Goal: Task Accomplishment & Management: Complete application form

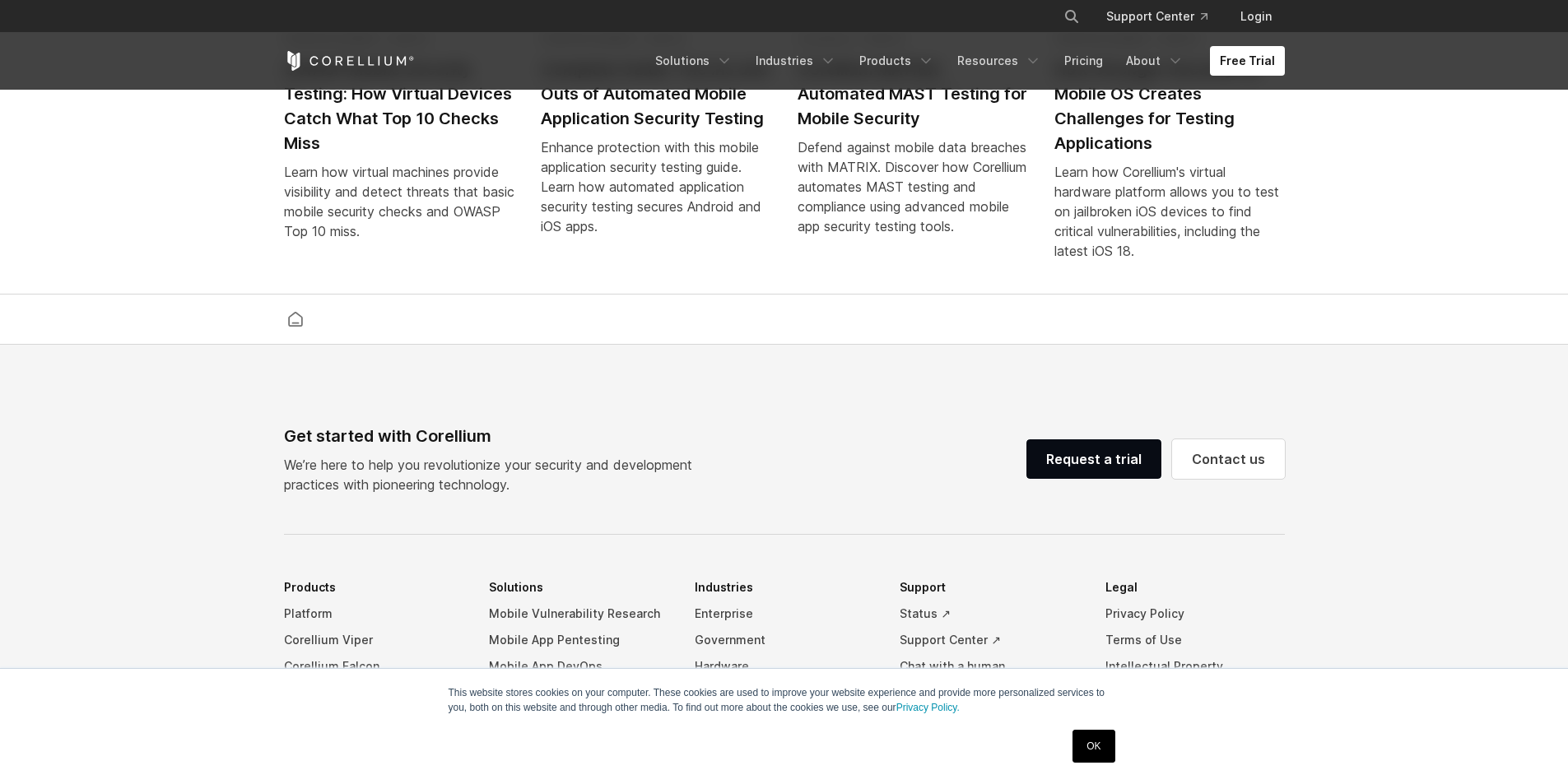
scroll to position [3861, 0]
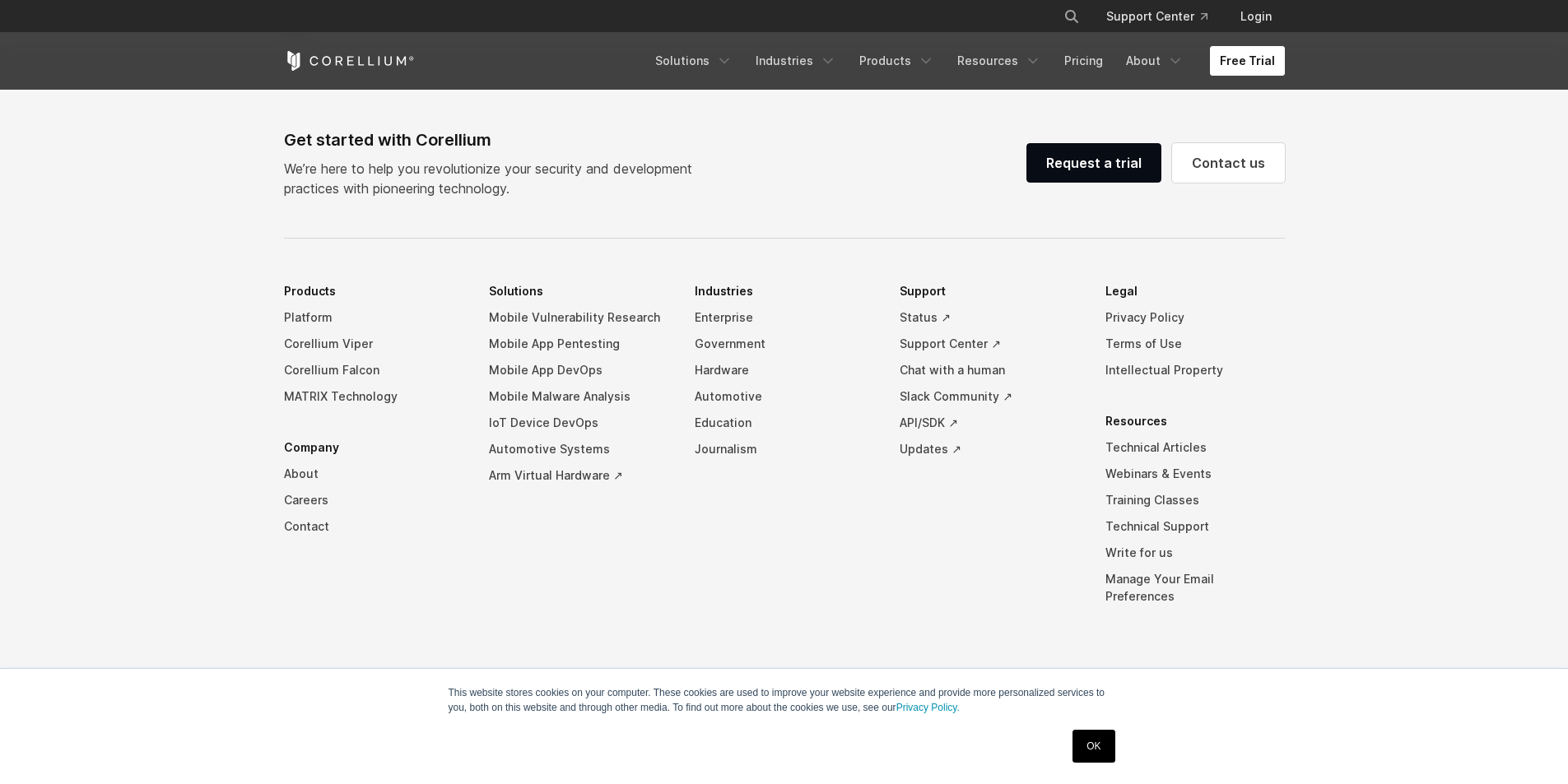
click at [1251, 56] on link "Free Trial" at bounding box center [1248, 61] width 75 height 30
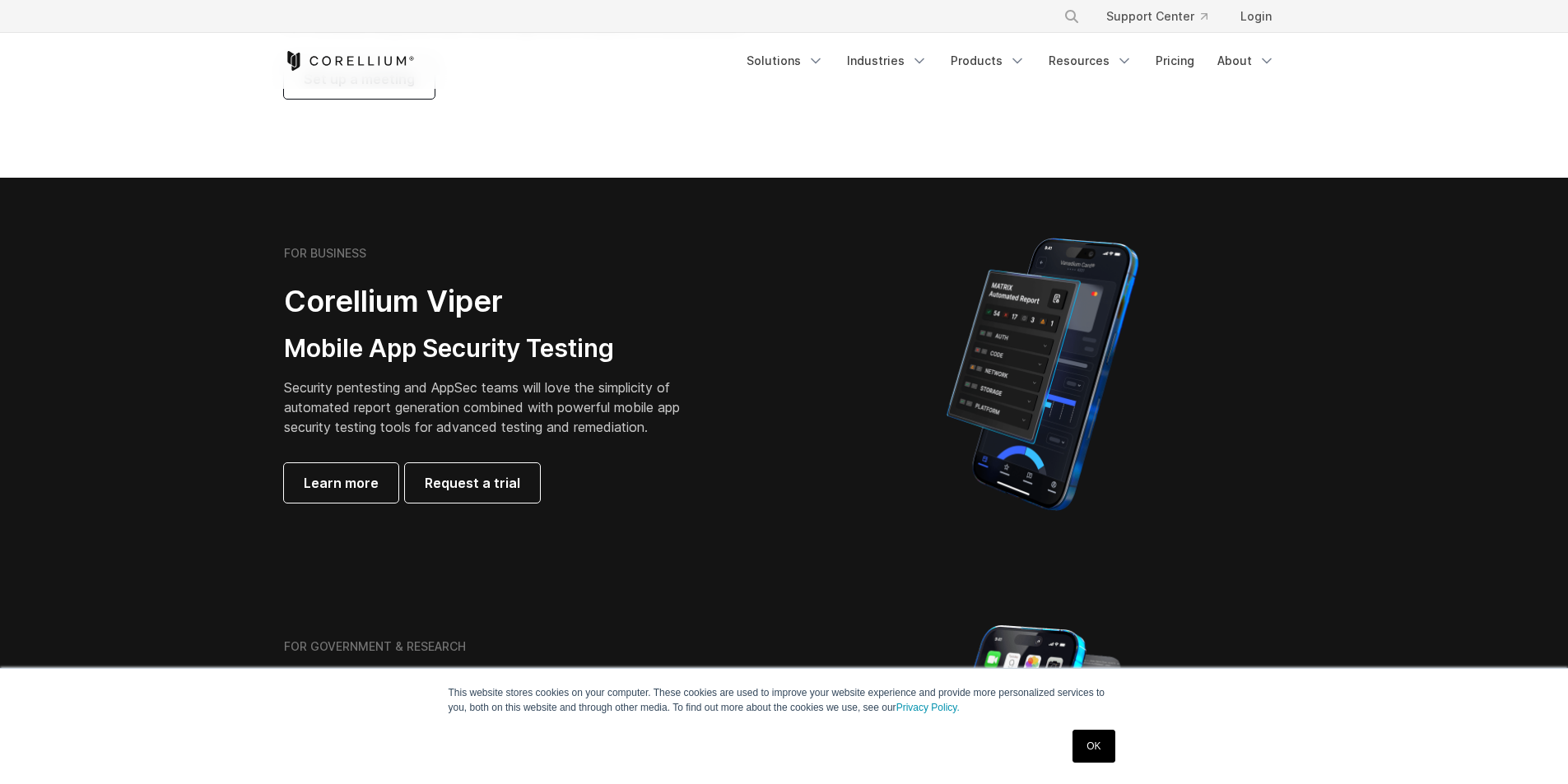
click at [1108, 745] on link "OK" at bounding box center [1093, 746] width 42 height 32
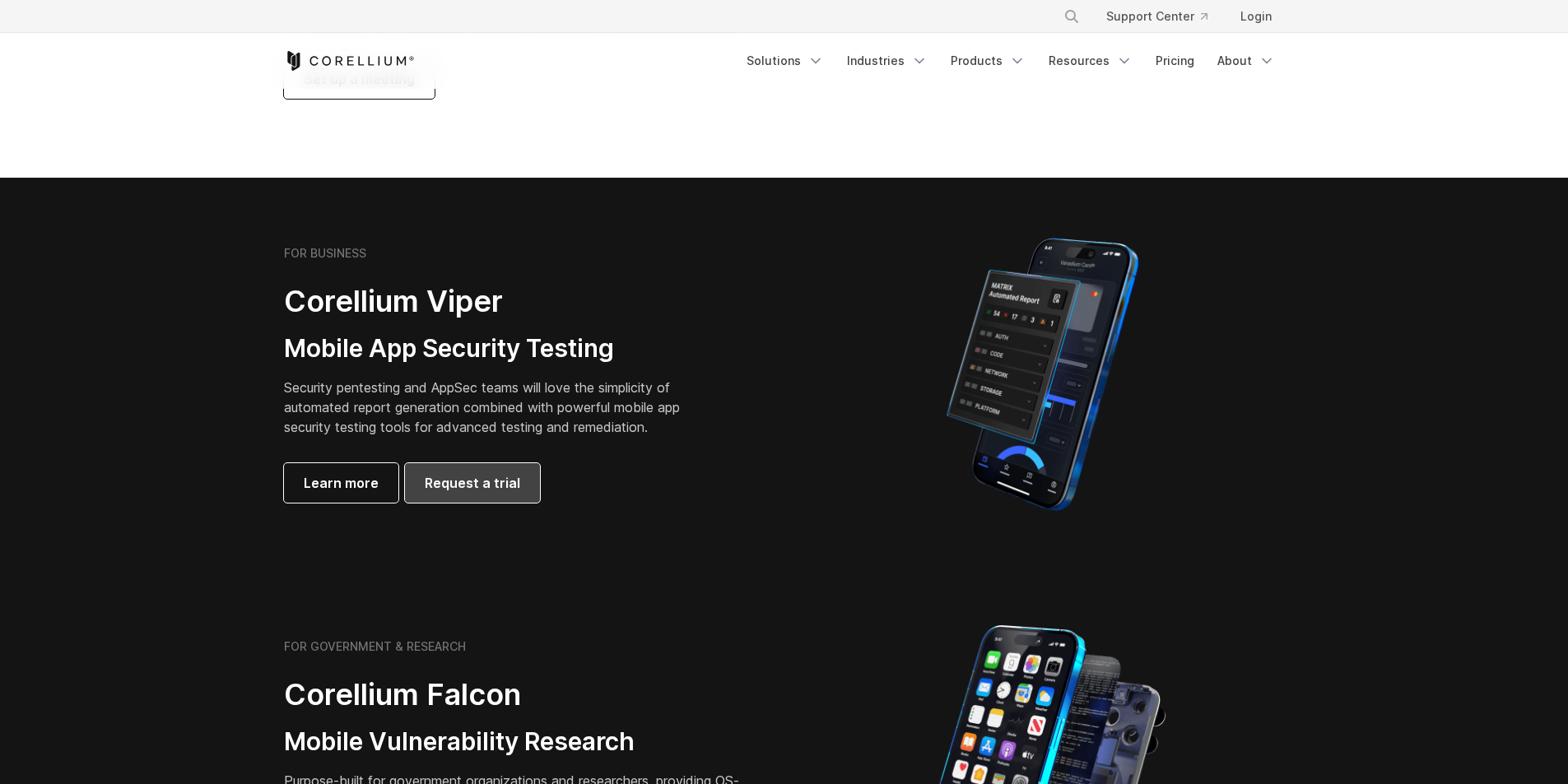
click at [486, 479] on span "Request a trial" at bounding box center [473, 482] width 96 height 20
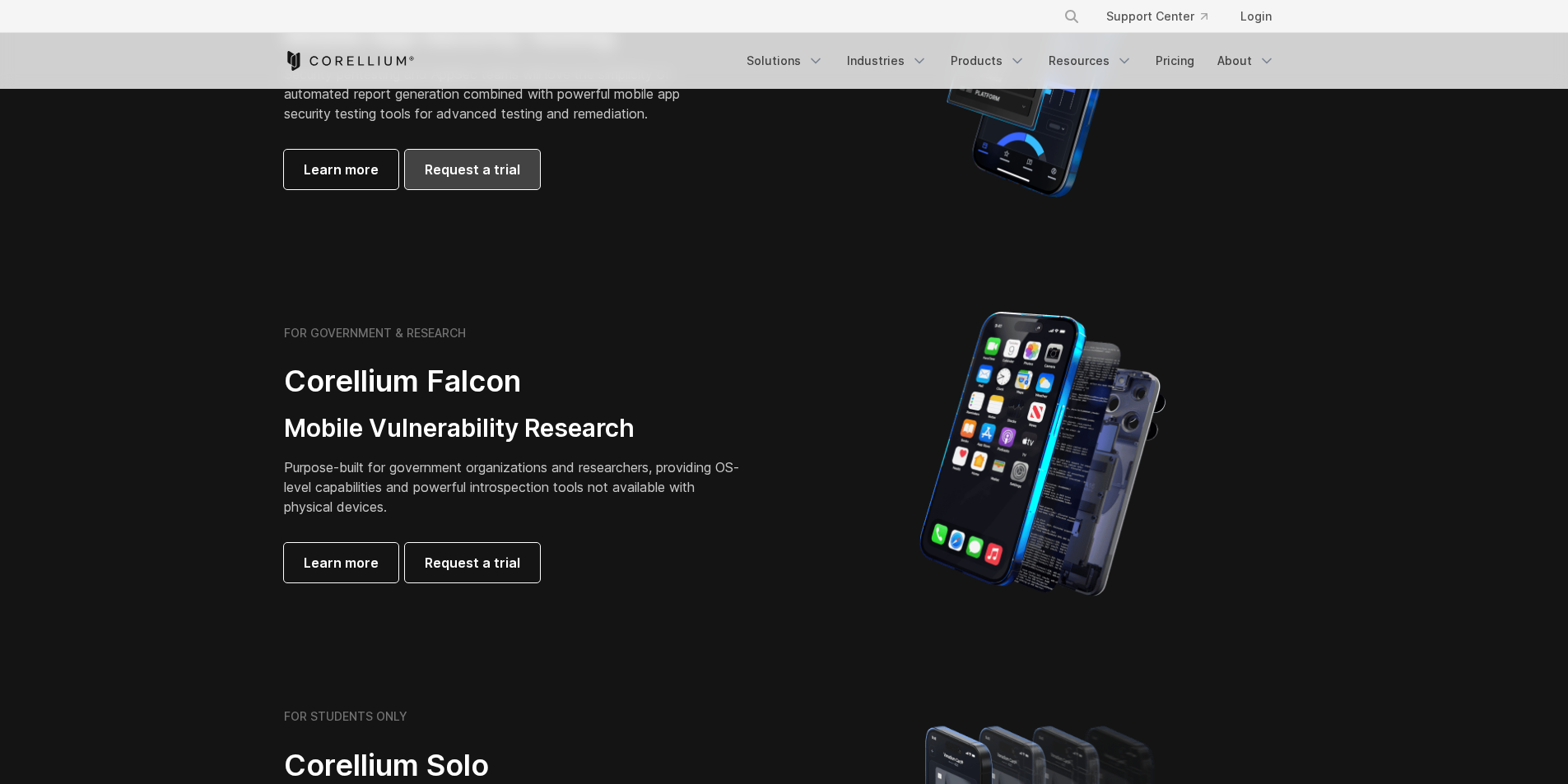
scroll to position [576, 0]
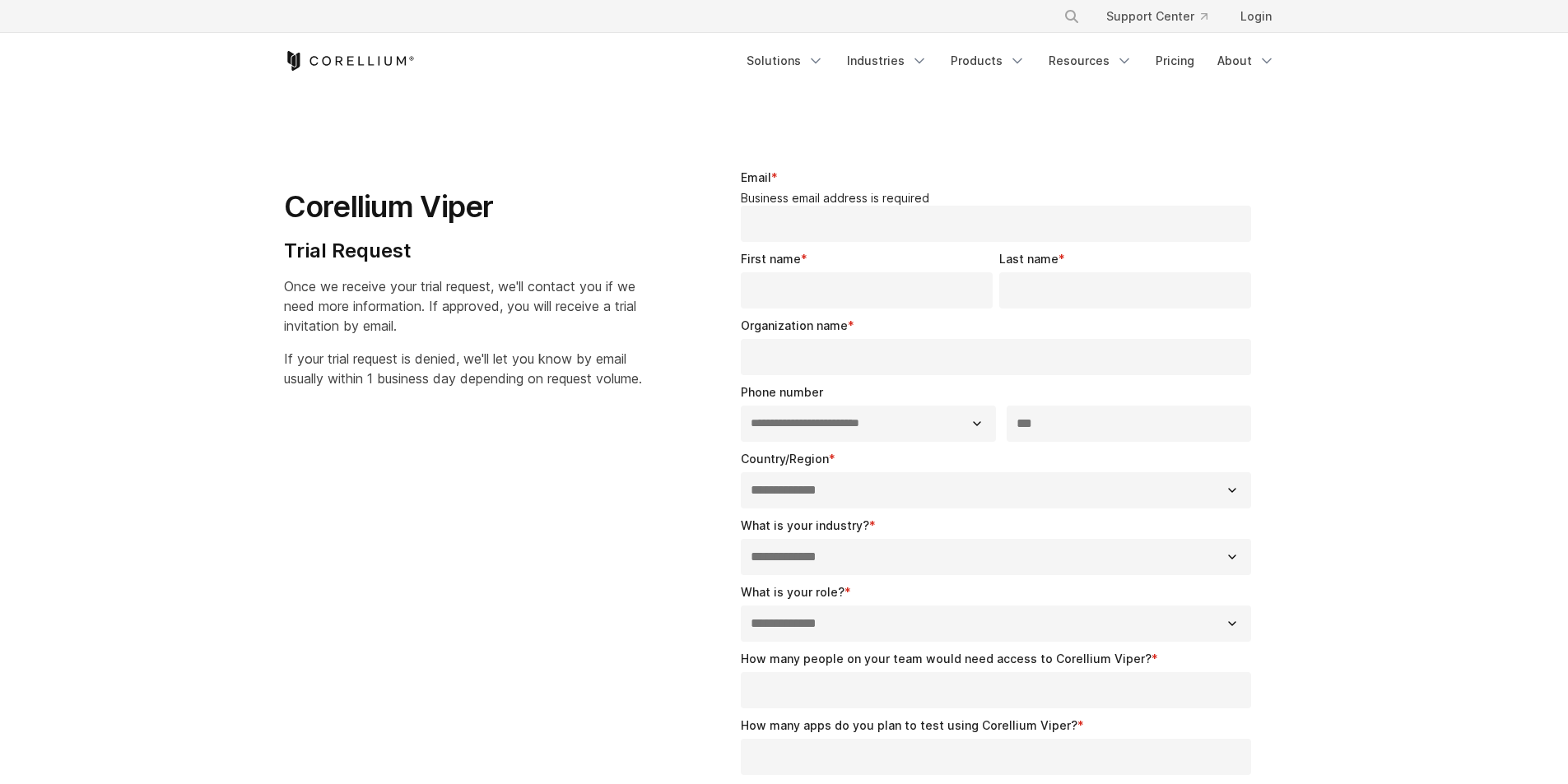
select select "**"
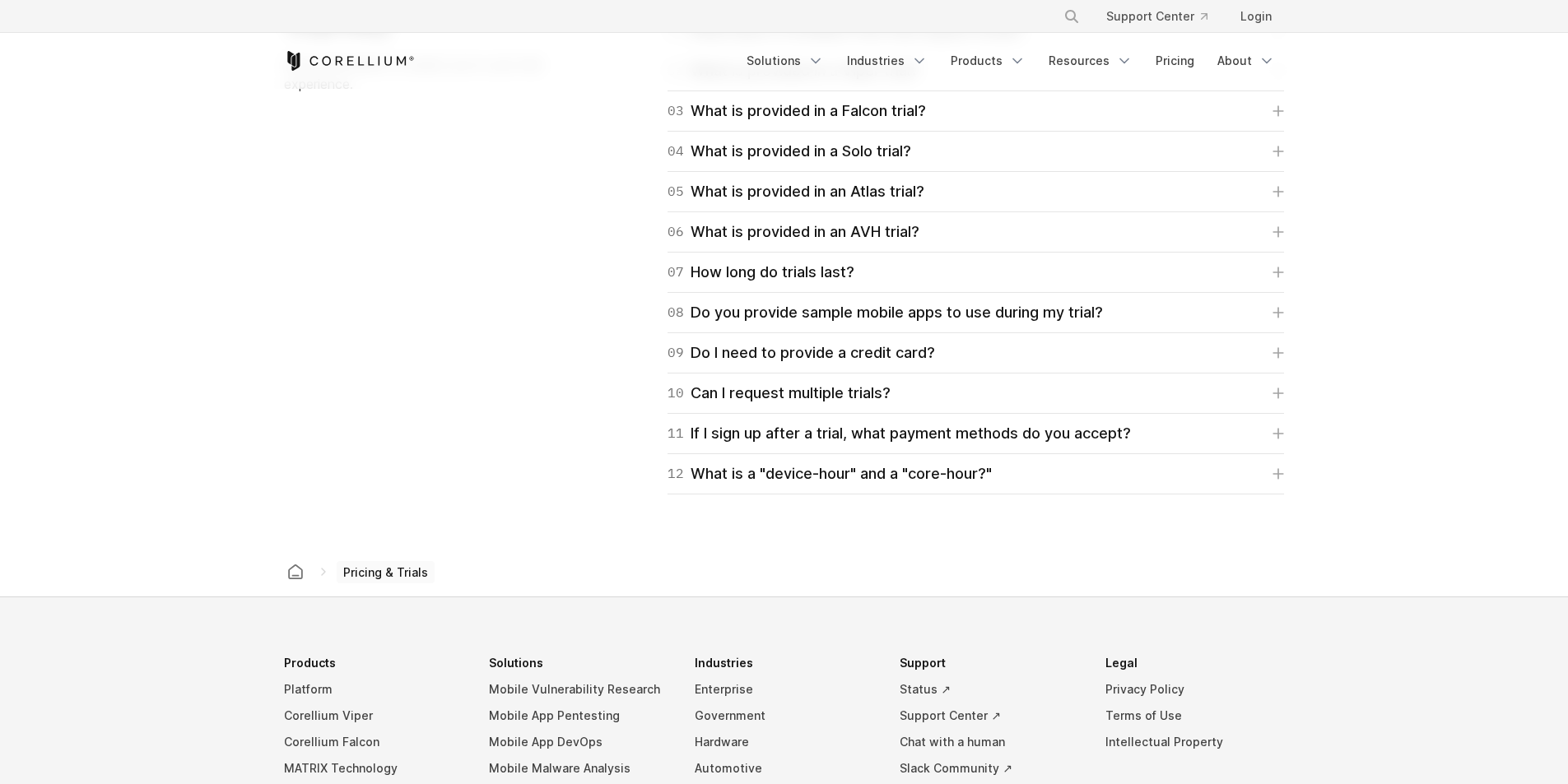
scroll to position [2468, 0]
